Goal: Task Accomplishment & Management: Use online tool/utility

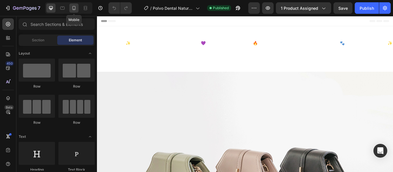
click at [73, 10] on icon at bounding box center [73, 8] width 3 height 4
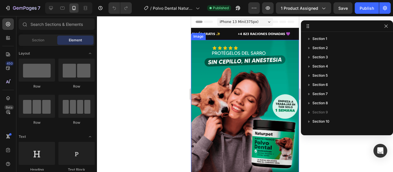
click at [233, 99] on img at bounding box center [245, 108] width 108 height 136
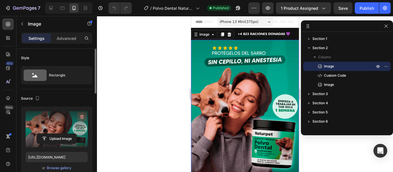
click at [81, 117] on icon "button" at bounding box center [82, 117] width 6 height 6
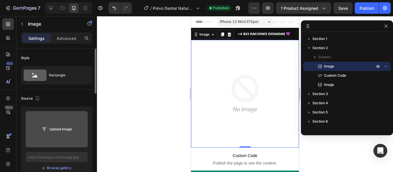
click at [58, 133] on input "file" at bounding box center [57, 129] width 40 height 10
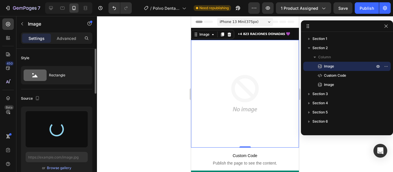
type input "[URL][DOMAIN_NAME]"
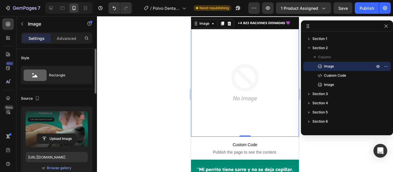
scroll to position [11, 0]
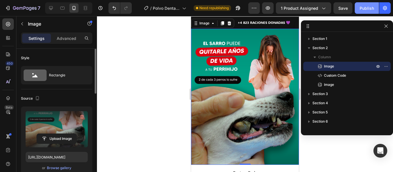
click at [368, 9] on div "Publish" at bounding box center [366, 8] width 14 height 6
click at [83, 115] on icon "button" at bounding box center [82, 117] width 6 height 6
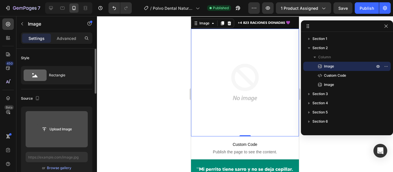
click at [57, 130] on input "file" at bounding box center [57, 129] width 40 height 10
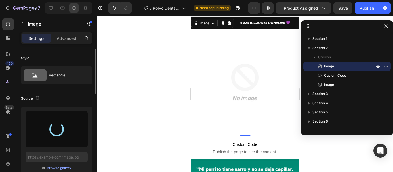
type input "[URL][DOMAIN_NAME]"
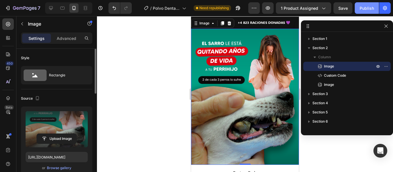
click at [363, 9] on div "Publish" at bounding box center [366, 8] width 14 height 6
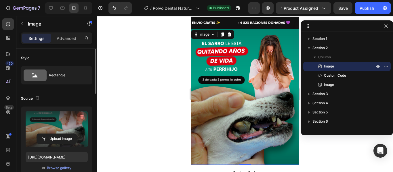
click at [82, 117] on icon "button" at bounding box center [82, 117] width 6 height 6
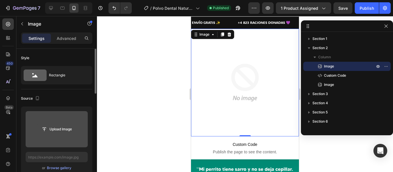
click at [58, 126] on input "file" at bounding box center [57, 129] width 40 height 10
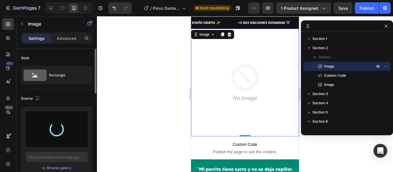
type input "[URL][DOMAIN_NAME]"
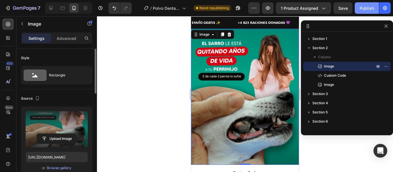
click at [360, 10] on div "Publish" at bounding box center [366, 8] width 14 height 6
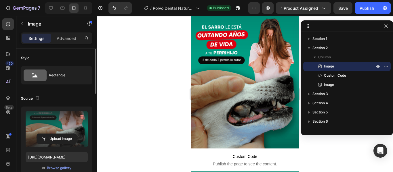
scroll to position [0, 0]
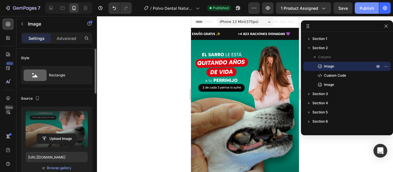
click at [369, 6] on div "Publish" at bounding box center [366, 8] width 14 height 6
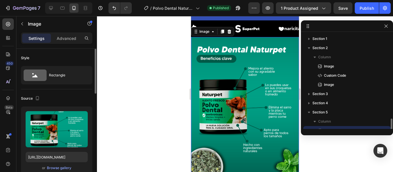
scroll to position [54, 0]
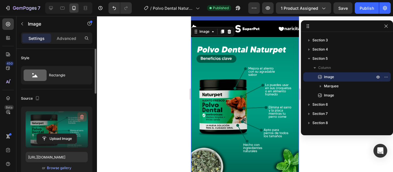
click at [81, 117] on icon "button" at bounding box center [81, 117] width 1 height 2
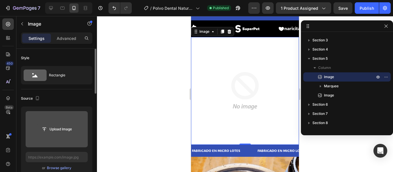
click at [60, 129] on input "file" at bounding box center [57, 129] width 40 height 10
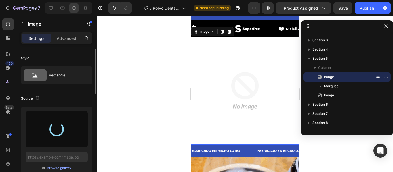
type input "[URL][DOMAIN_NAME]"
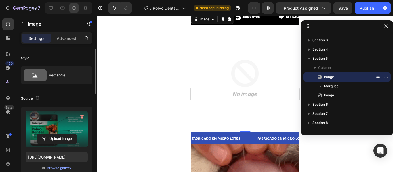
scroll to position [328, 0]
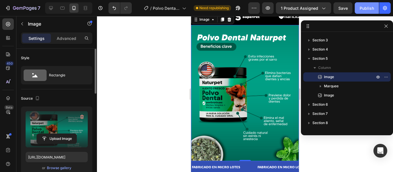
click at [366, 9] on div "Publish" at bounding box center [366, 8] width 14 height 6
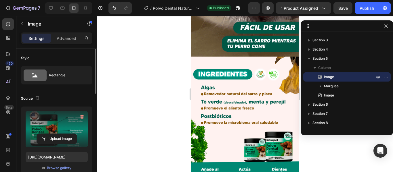
scroll to position [589, 0]
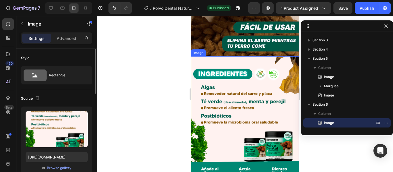
click at [248, 96] on img at bounding box center [245, 124] width 108 height 136
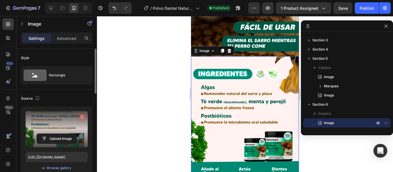
click at [82, 118] on icon "button" at bounding box center [82, 117] width 1 height 2
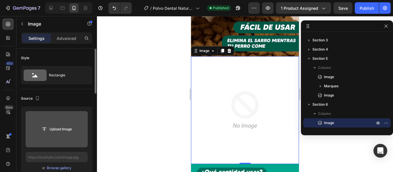
click at [62, 128] on input "file" at bounding box center [57, 129] width 40 height 10
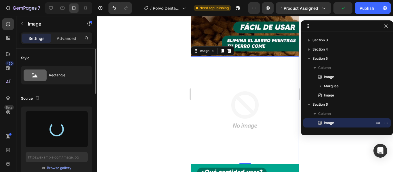
type input "[URL][DOMAIN_NAME]"
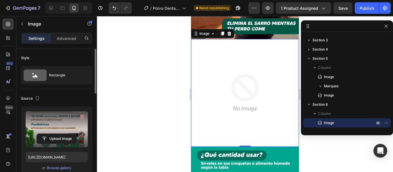
scroll to position [606, 0]
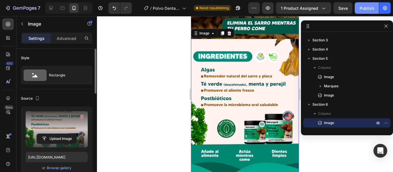
click at [359, 9] on button "Publish" at bounding box center [366, 7] width 24 height 11
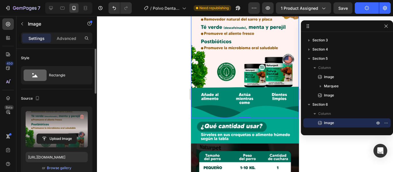
scroll to position [652, 0]
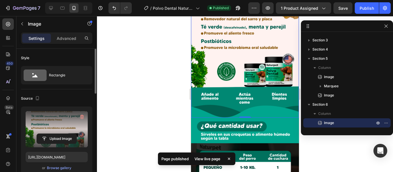
click at [149, 99] on div at bounding box center [245, 94] width 296 height 156
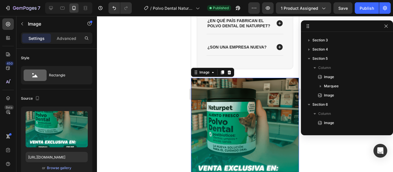
scroll to position [135, 0]
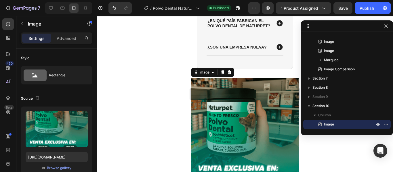
click at [170, 130] on div at bounding box center [245, 94] width 296 height 156
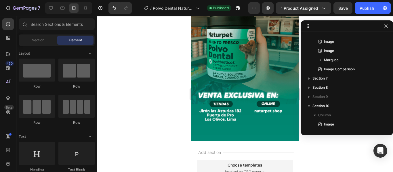
scroll to position [1240, 0]
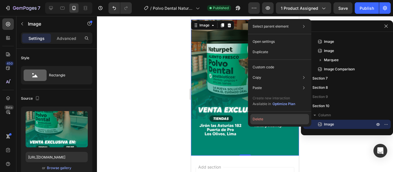
click at [263, 122] on button "Delete" at bounding box center [279, 119] width 59 height 10
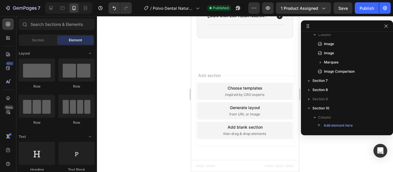
scroll to position [1037, 0]
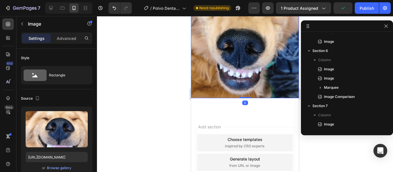
scroll to position [151, 0]
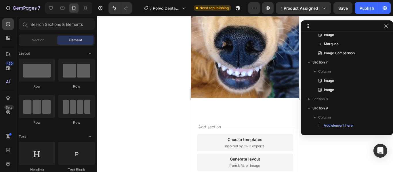
click at [248, 116] on div "Add section Choose templates inspired by CRO experts Generate layout from URL o…" at bounding box center [245, 164] width 108 height 96
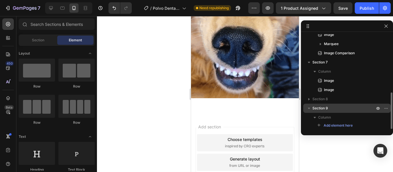
click at [308, 111] on icon "button" at bounding box center [309, 109] width 6 height 6
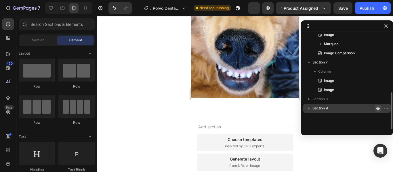
click at [377, 108] on icon "button" at bounding box center [377, 108] width 5 height 5
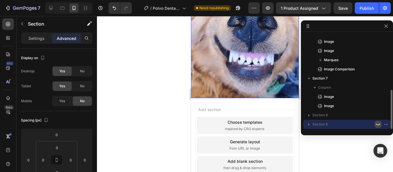
scroll to position [135, 0]
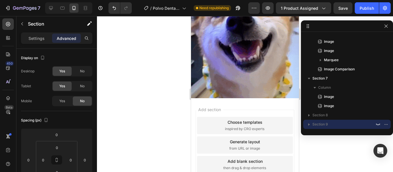
click at [168, 87] on div at bounding box center [245, 94] width 296 height 156
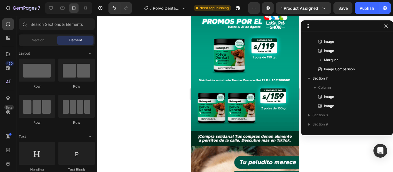
scroll to position [637, 0]
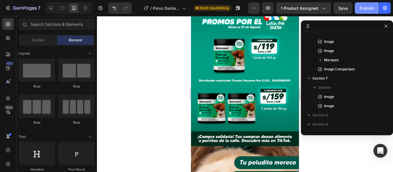
click at [361, 11] on div "Publish" at bounding box center [366, 8] width 14 height 6
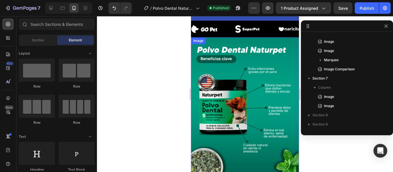
scroll to position [316, 0]
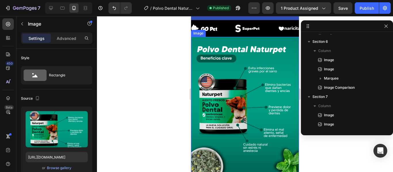
click at [252, 91] on img at bounding box center [245, 105] width 108 height 136
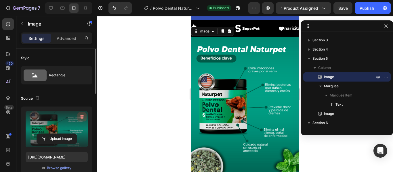
click at [82, 117] on icon "button" at bounding box center [82, 117] width 6 height 6
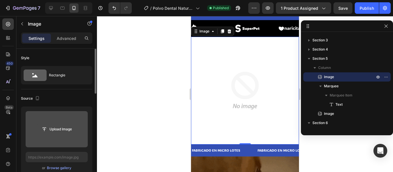
click at [63, 127] on input "file" at bounding box center [57, 129] width 40 height 10
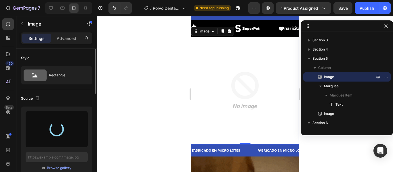
type input "[URL][DOMAIN_NAME]"
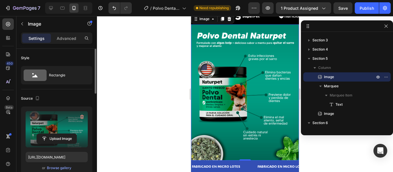
scroll to position [329, 0]
click at [360, 7] on div "Publish" at bounding box center [366, 8] width 14 height 6
